Goal: Task Accomplishment & Management: Complete application form

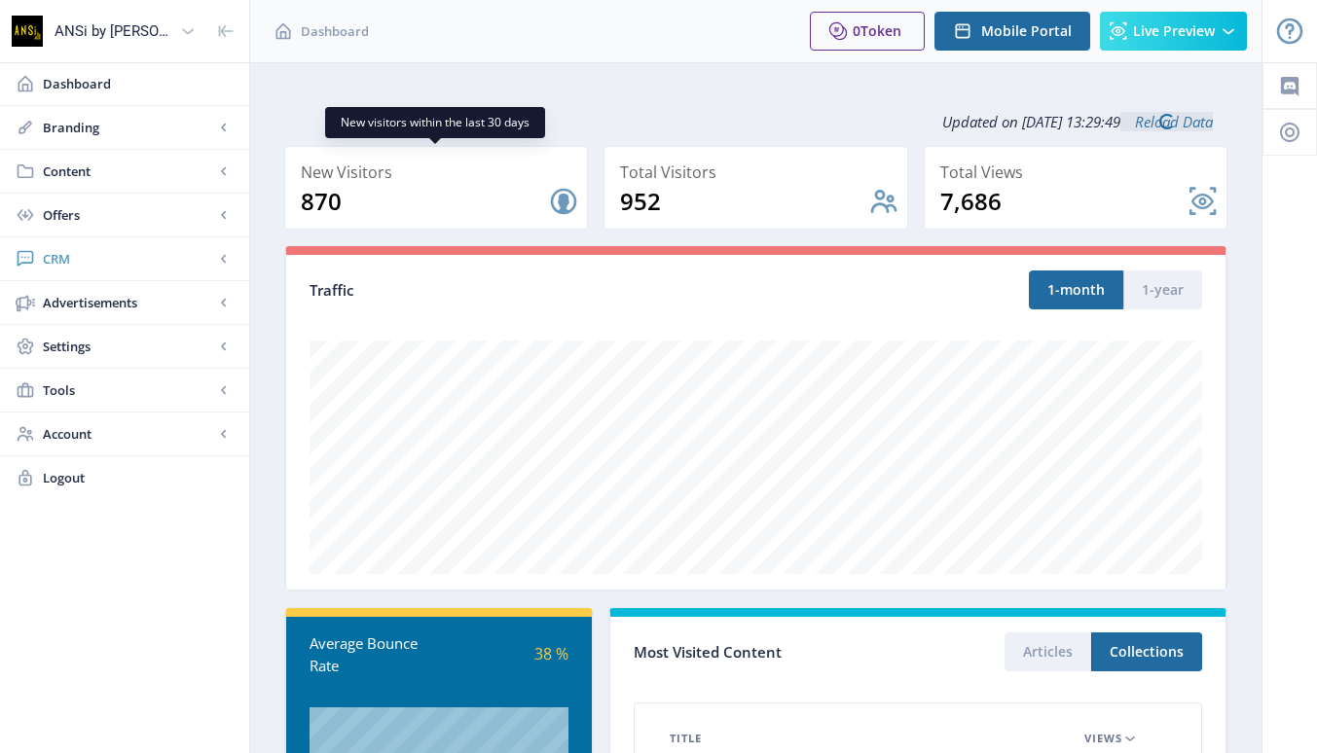
click at [56, 252] on span "CRM" at bounding box center [128, 258] width 171 height 19
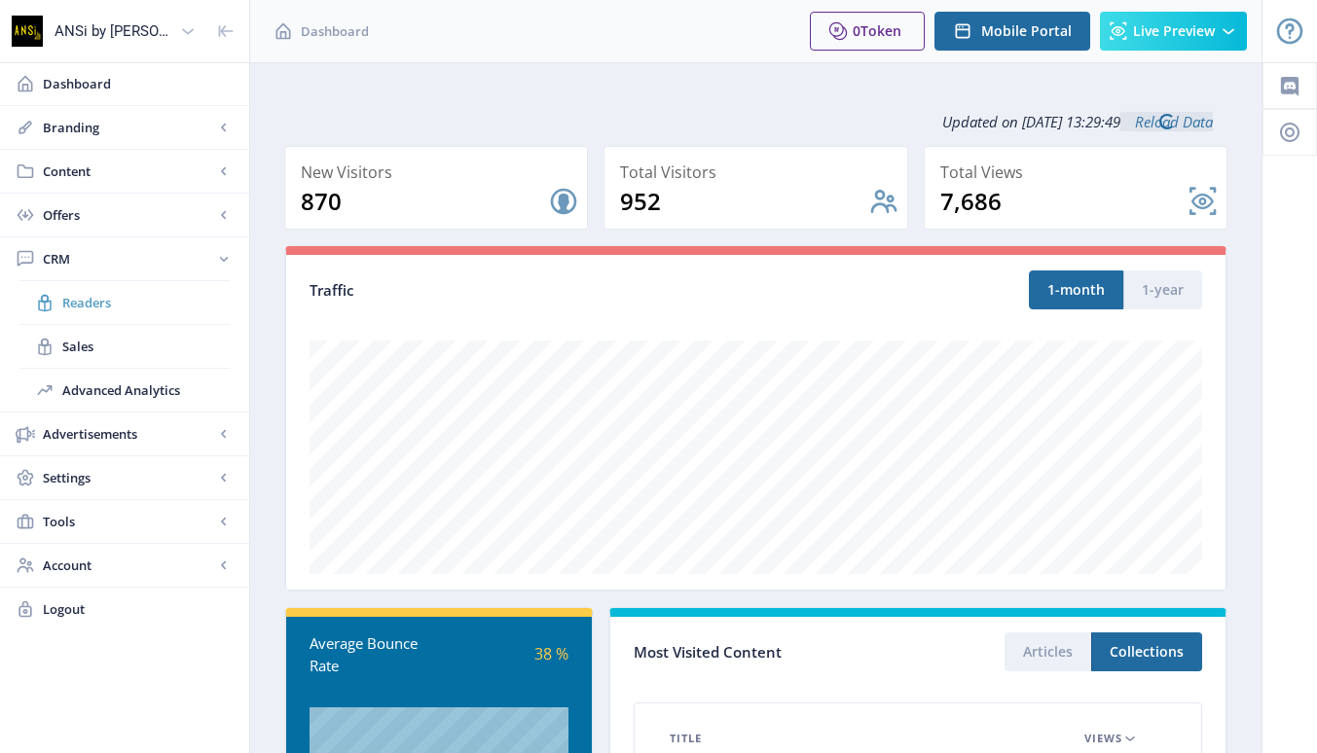
click at [66, 299] on span "Readers" at bounding box center [145, 302] width 167 height 19
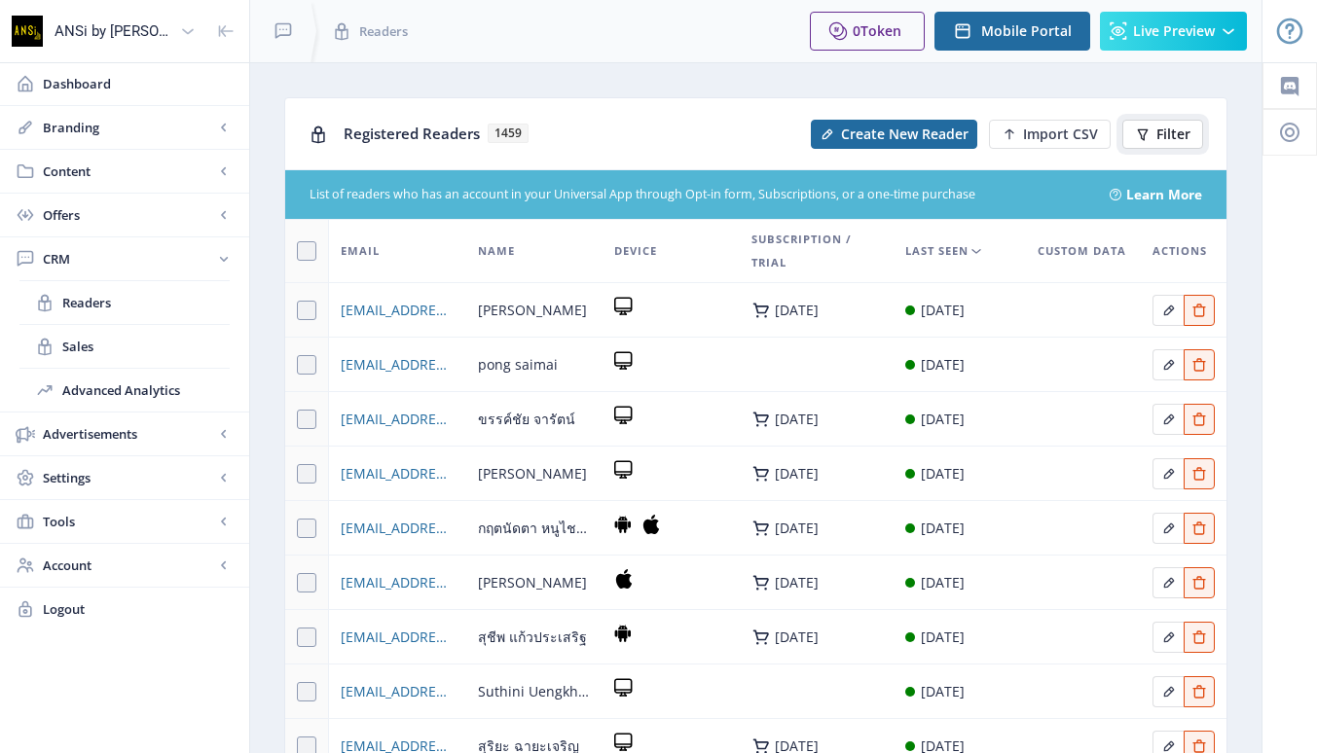
click at [1161, 132] on span "Filter" at bounding box center [1173, 135] width 34 height 16
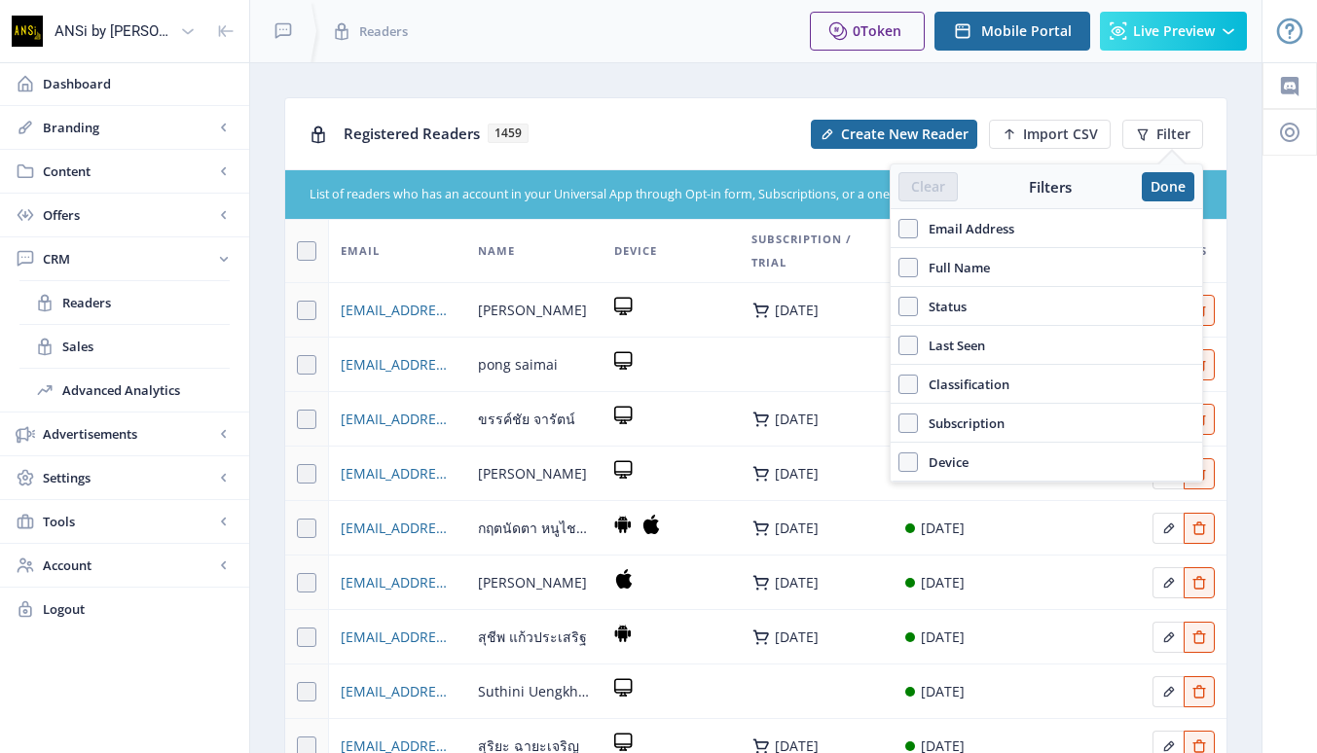
click at [940, 230] on span "Email Address" at bounding box center [966, 228] width 96 height 23
click at [899, 229] on input "Email Address" at bounding box center [898, 228] width 1 height 1
checkbox input "true"
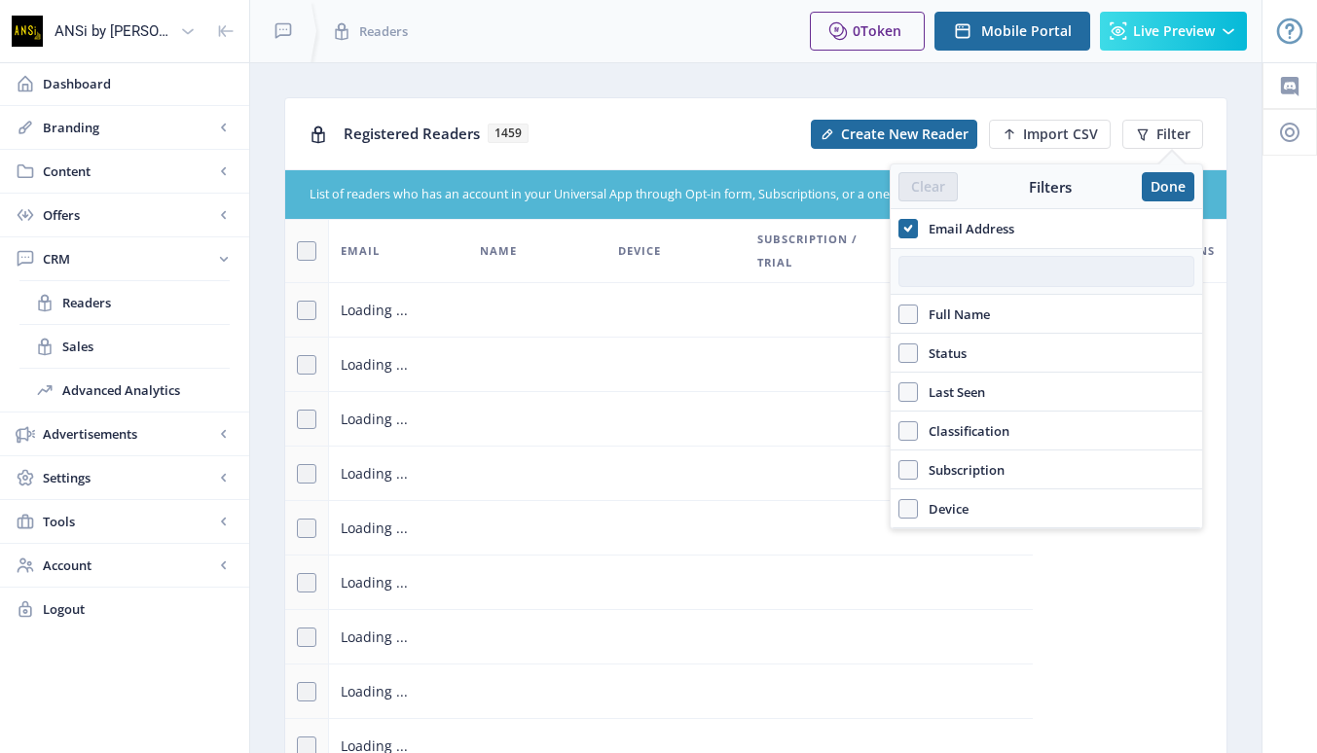
click at [935, 266] on input "text" at bounding box center [1046, 271] width 296 height 31
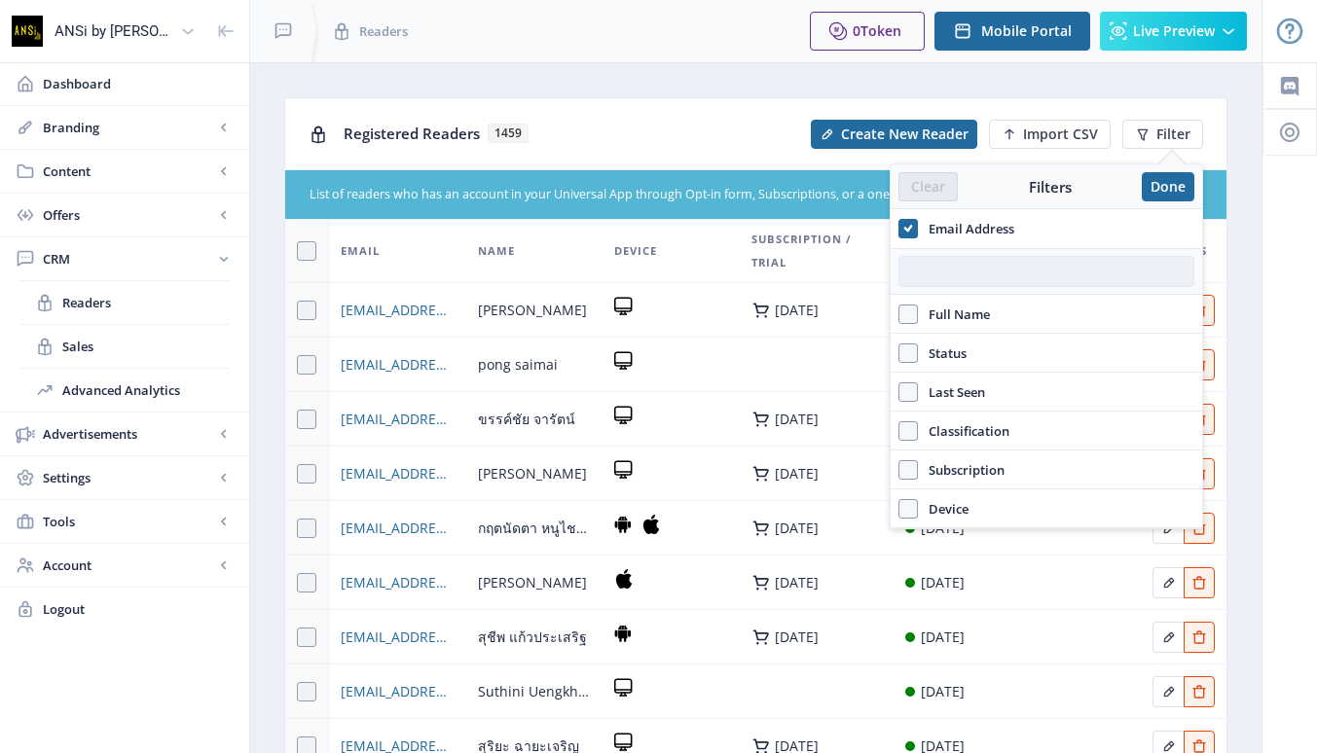
paste input "[EMAIL_ADDRESS][DOMAIN_NAME]"
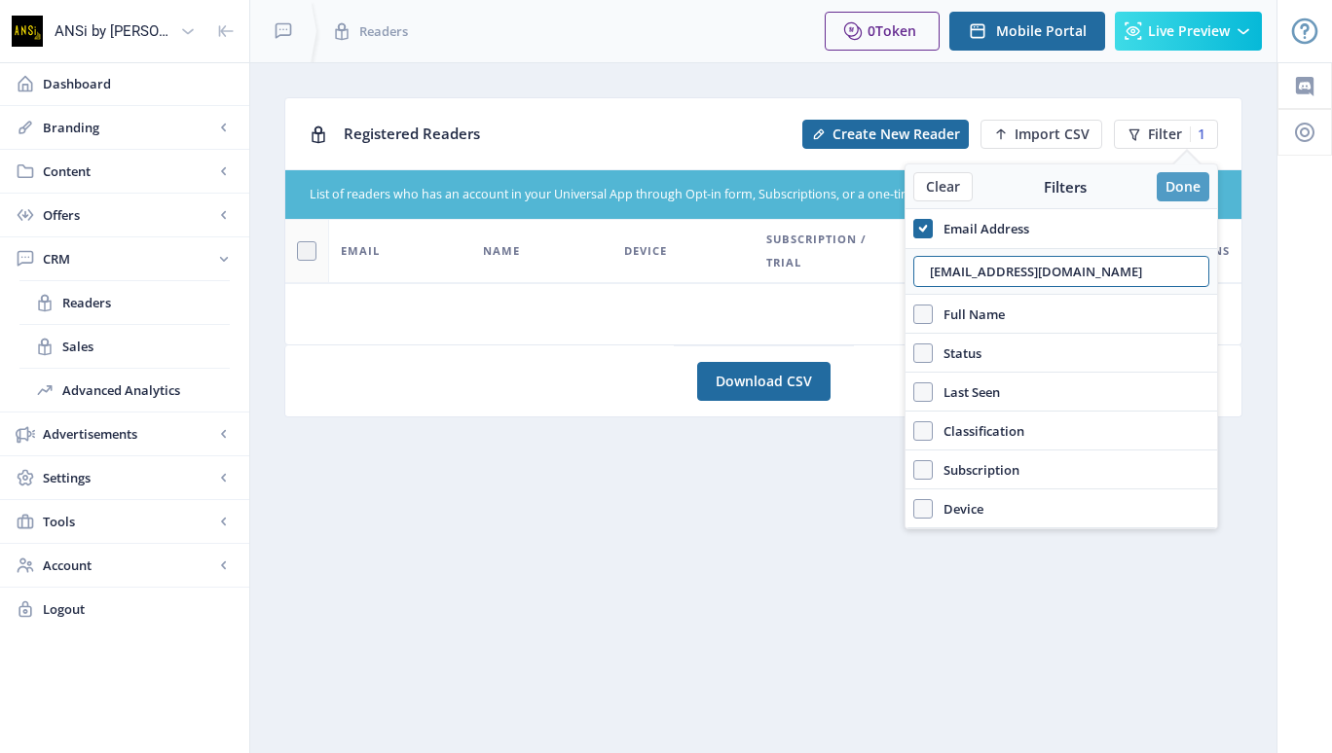
type input "[EMAIL_ADDRESS][DOMAIN_NAME]"
click at [1180, 185] on button "Done" at bounding box center [1182, 186] width 53 height 29
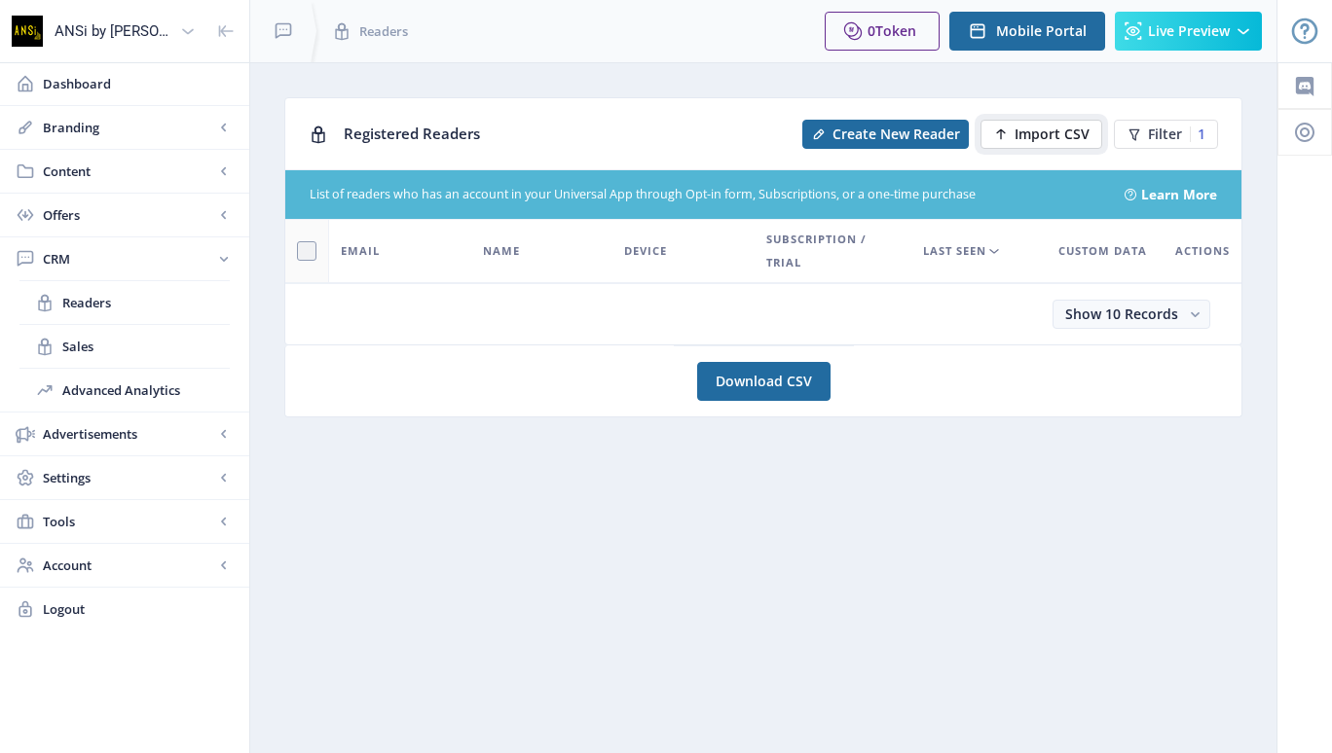
click at [1029, 133] on span "Import CSV" at bounding box center [1051, 135] width 75 height 16
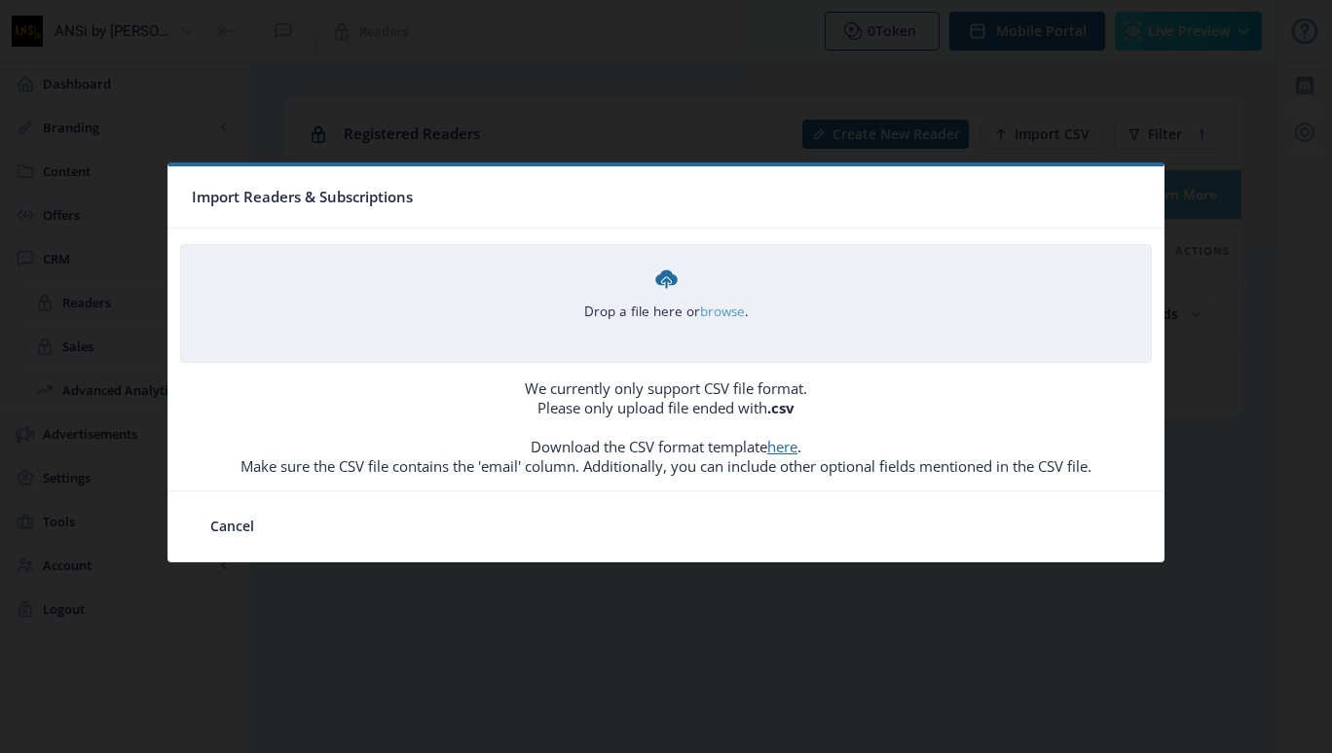
click at [0, 0] on link "browse" at bounding box center [0, 0] width 0 height 0
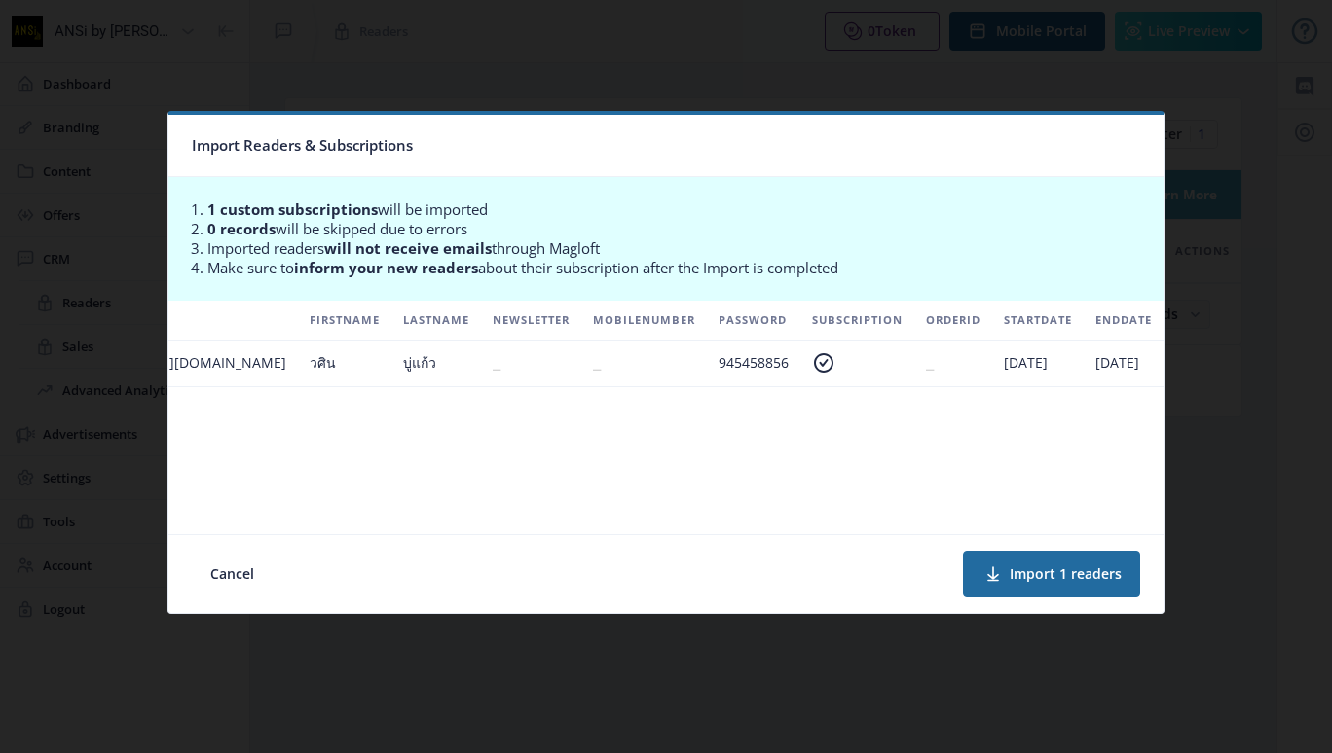
scroll to position [0, 328]
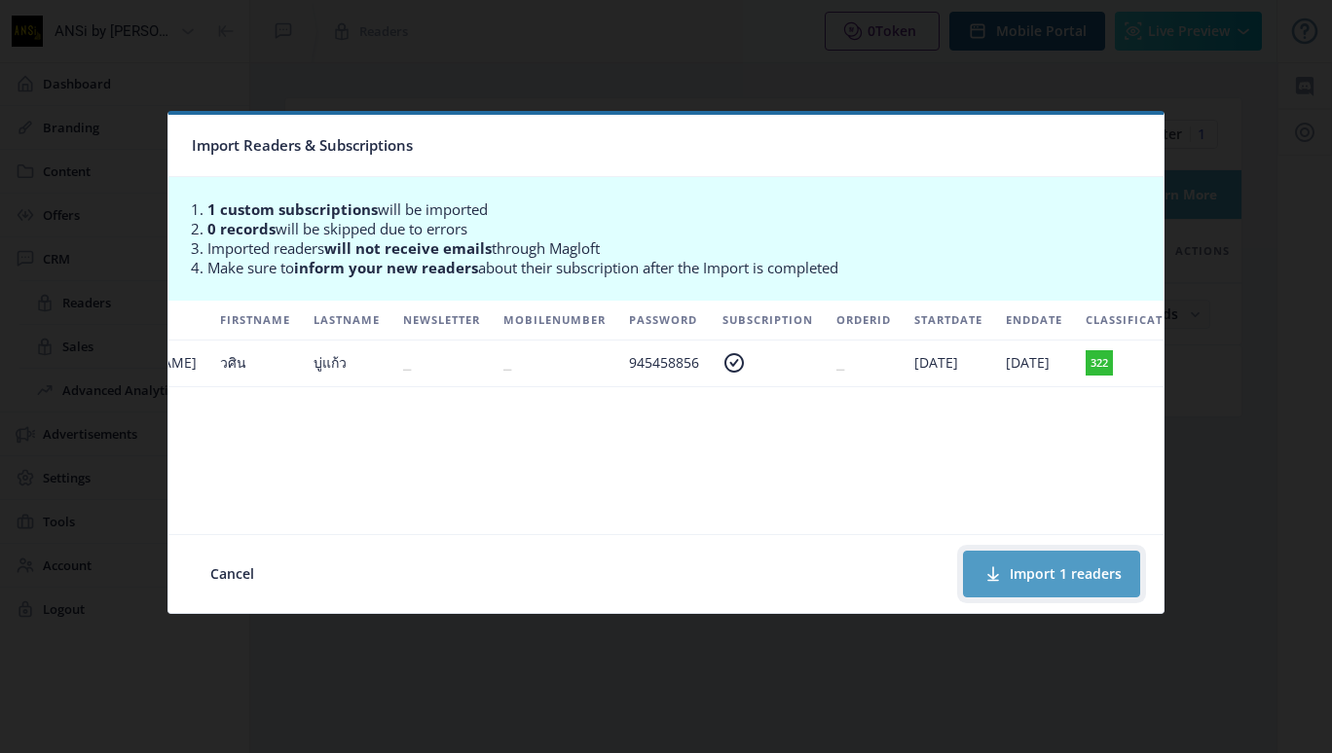
click at [1046, 571] on button "Import 1 readers" at bounding box center [1051, 574] width 177 height 47
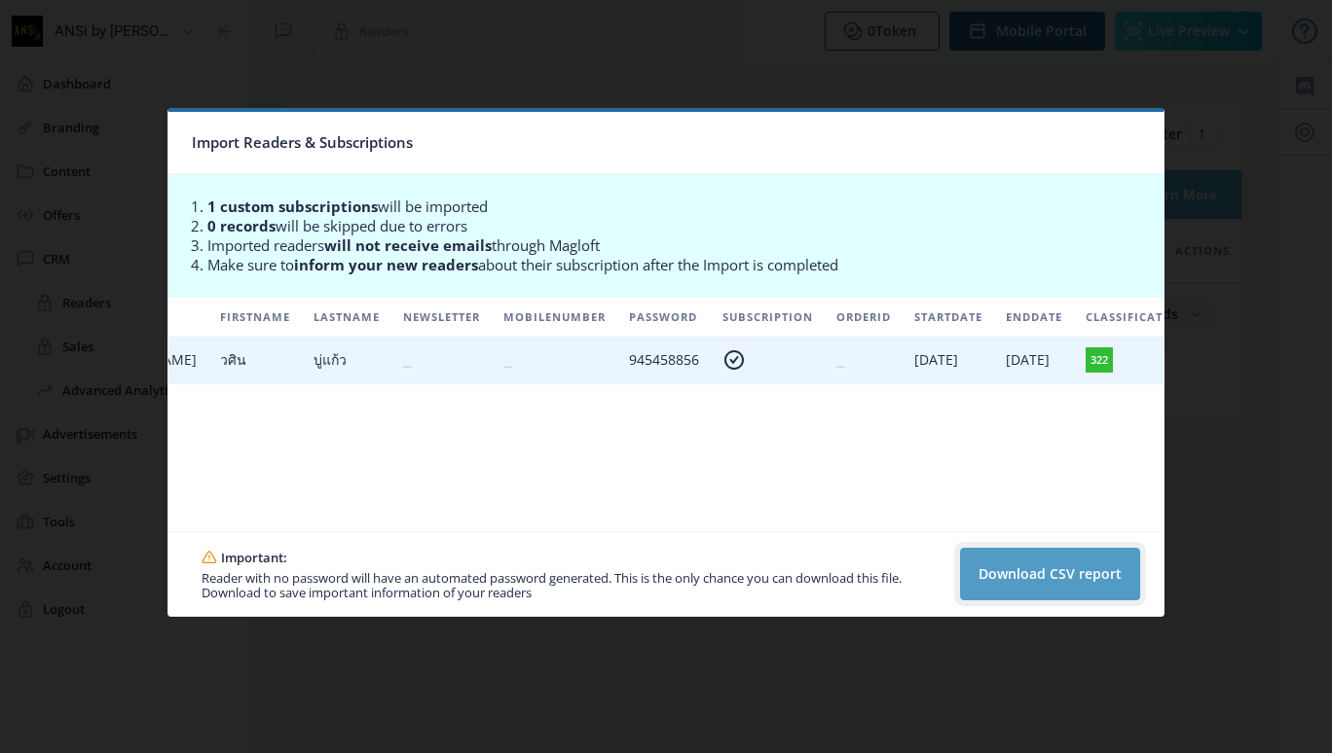
click at [1026, 576] on button "Download CSV report" at bounding box center [1050, 574] width 180 height 53
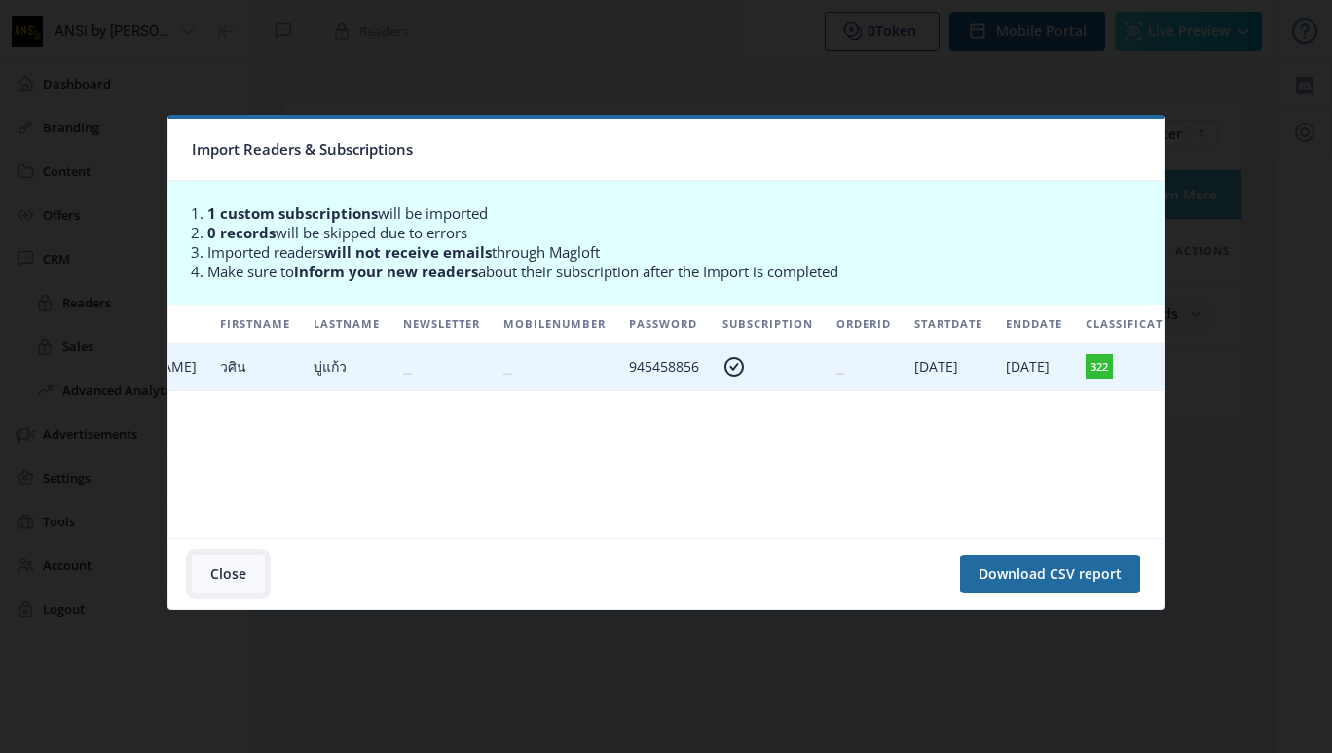
click at [227, 569] on button "Close" at bounding box center [228, 574] width 73 height 39
